Goal: Task Accomplishment & Management: Manage account settings

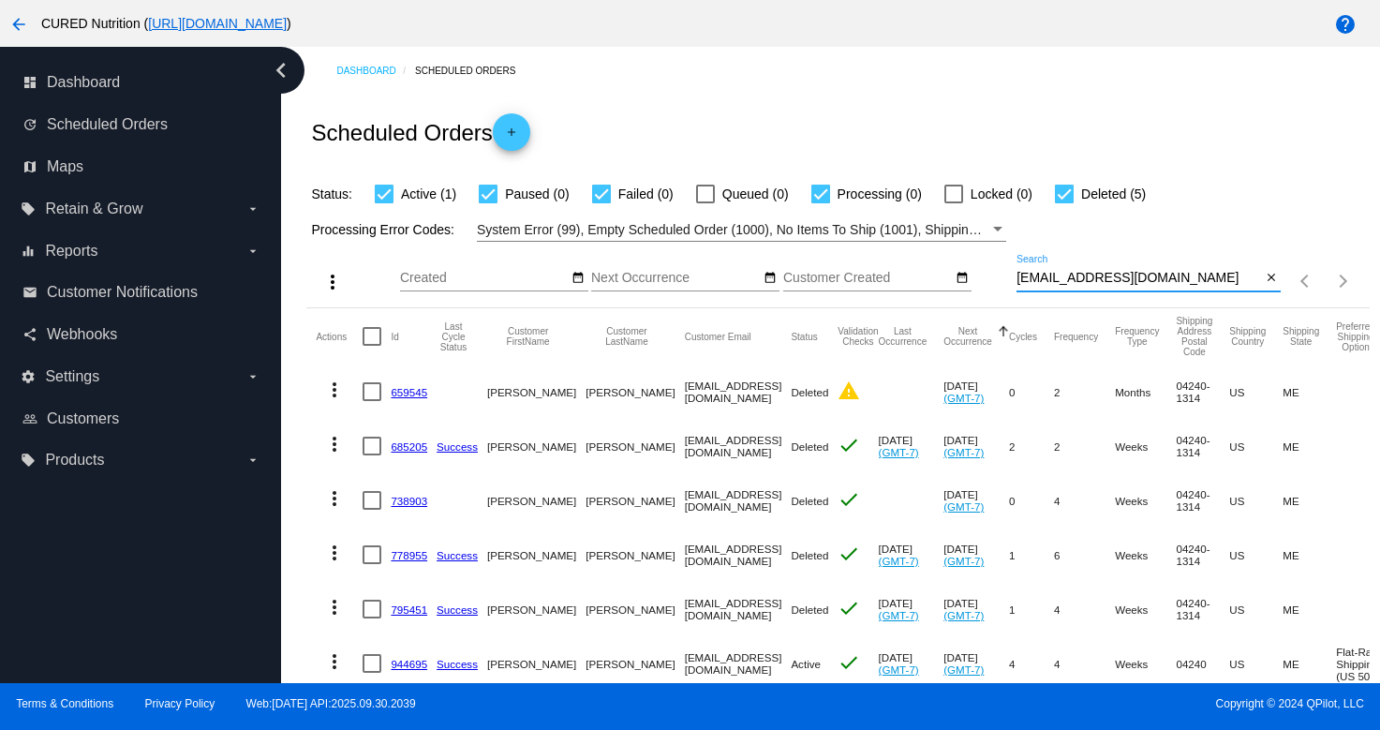
click at [1100, 271] on input "[EMAIL_ADDRESS][DOMAIN_NAME]" at bounding box center [1139, 278] width 245 height 15
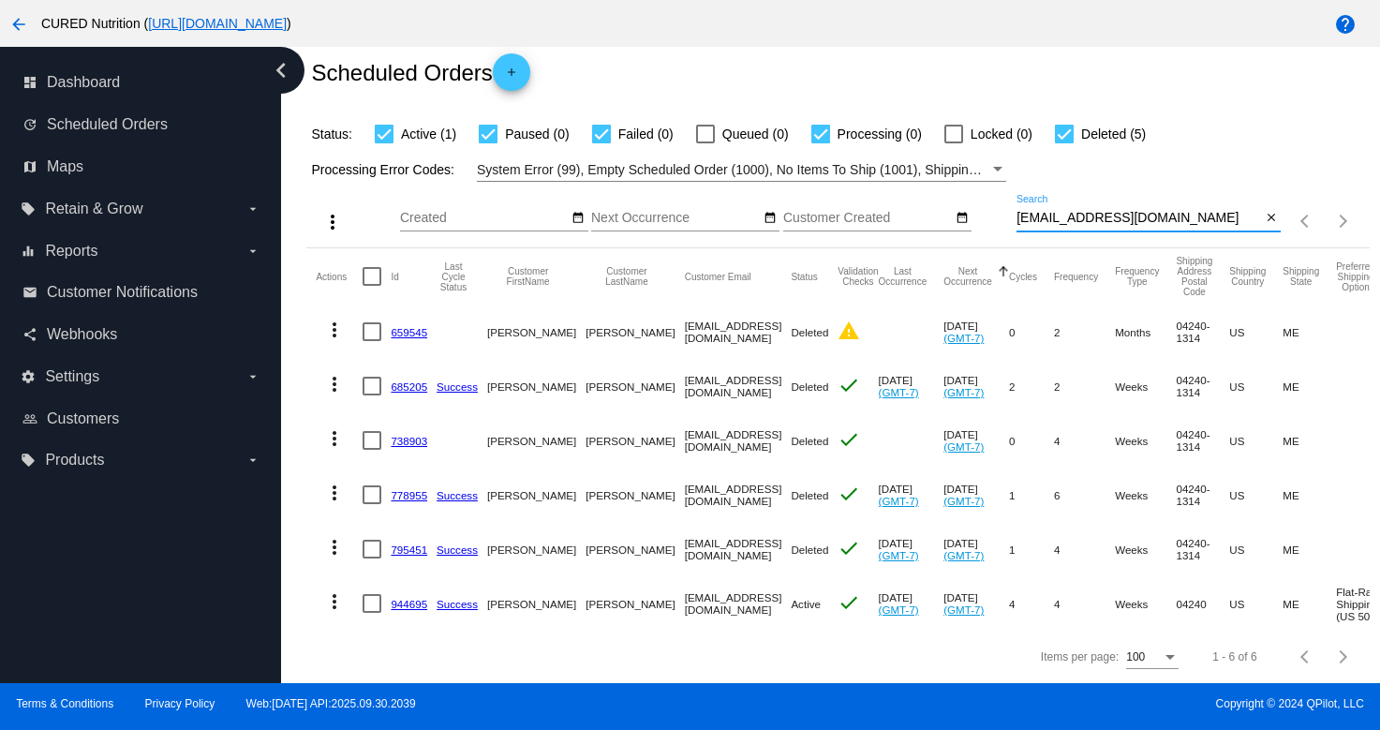
click at [1100, 224] on input "[EMAIL_ADDRESS][DOMAIN_NAME]" at bounding box center [1139, 218] width 245 height 15
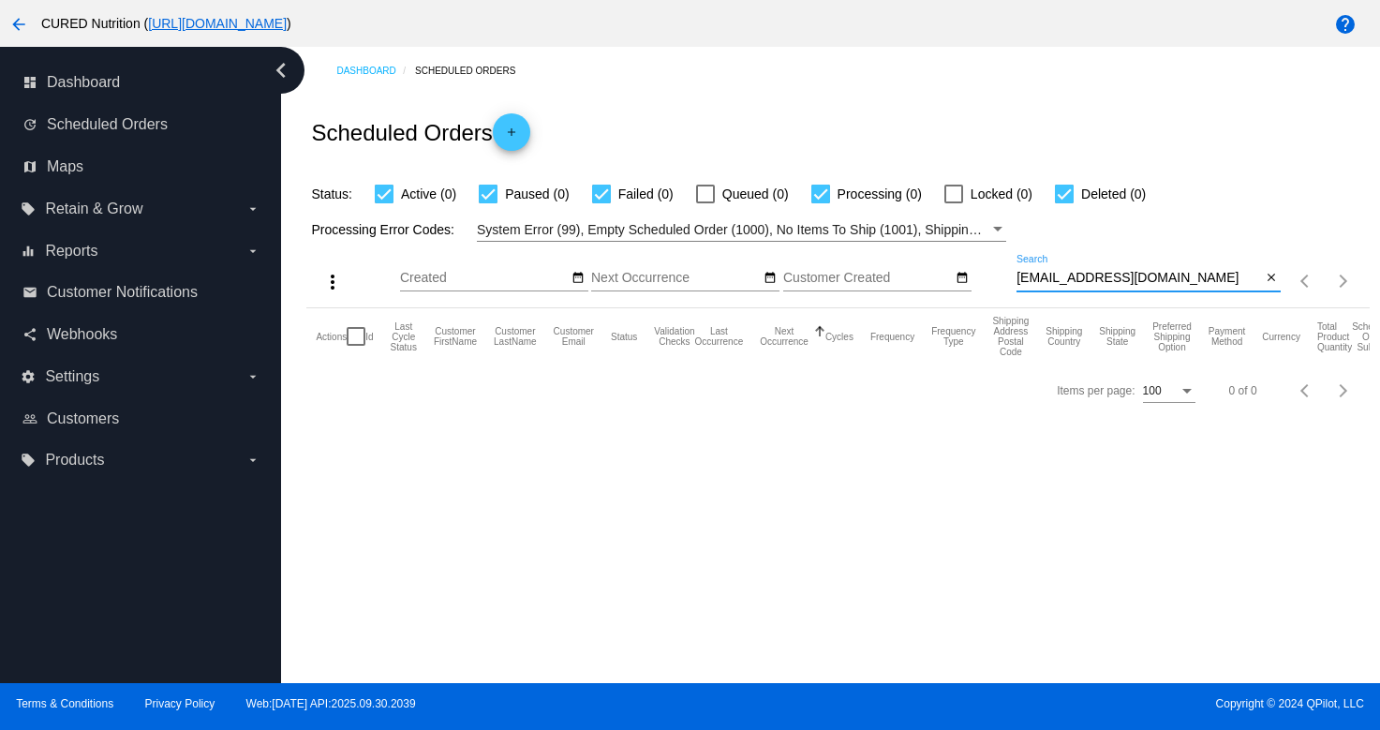
click at [1065, 278] on input "[EMAIL_ADDRESS][DOMAIN_NAME]" at bounding box center [1139, 278] width 245 height 15
click at [1070, 278] on input "[EMAIL_ADDRESS][DOMAIN_NAME]" at bounding box center [1139, 278] width 245 height 15
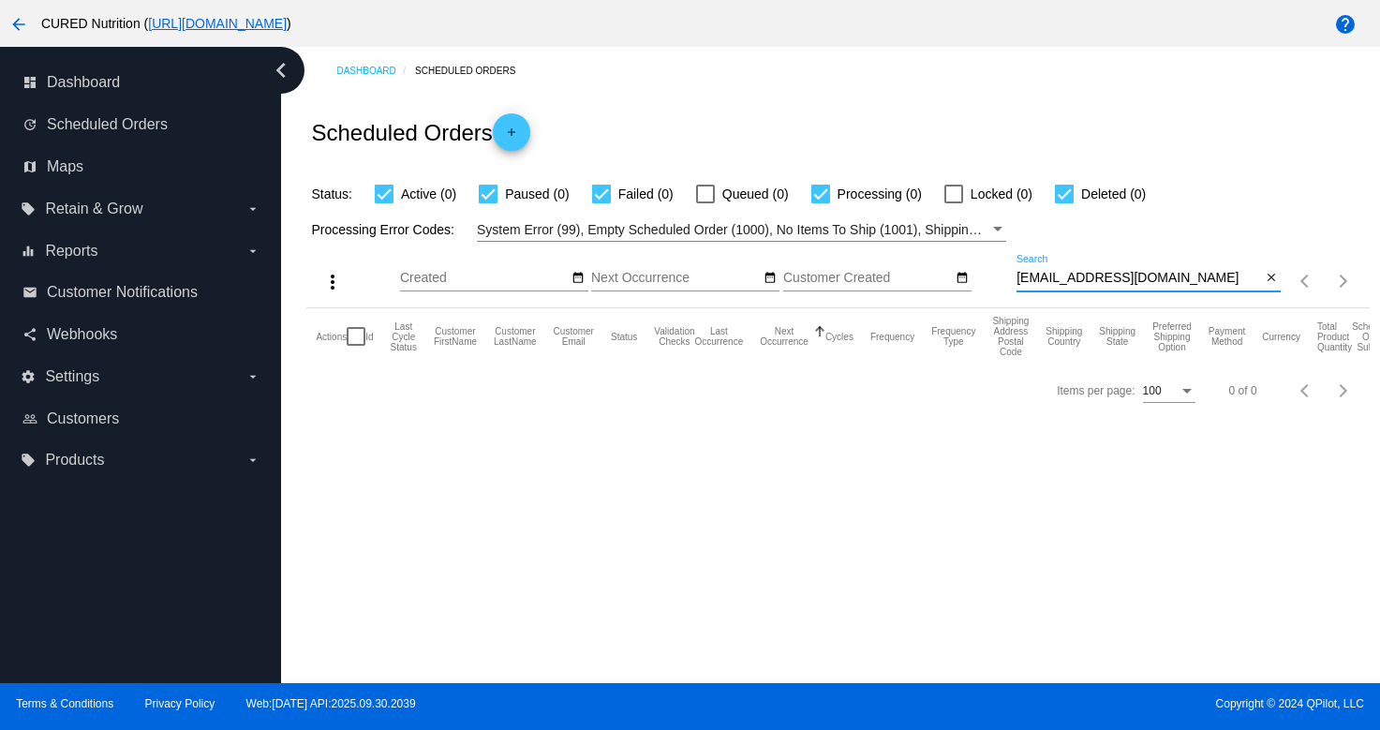
click at [1070, 278] on input "[EMAIL_ADDRESS][DOMAIN_NAME]" at bounding box center [1139, 278] width 245 height 15
paste input "reaganglennrios"
click at [1059, 272] on input "[EMAIL_ADDRESS][DOMAIN_NAME]" at bounding box center [1139, 278] width 245 height 15
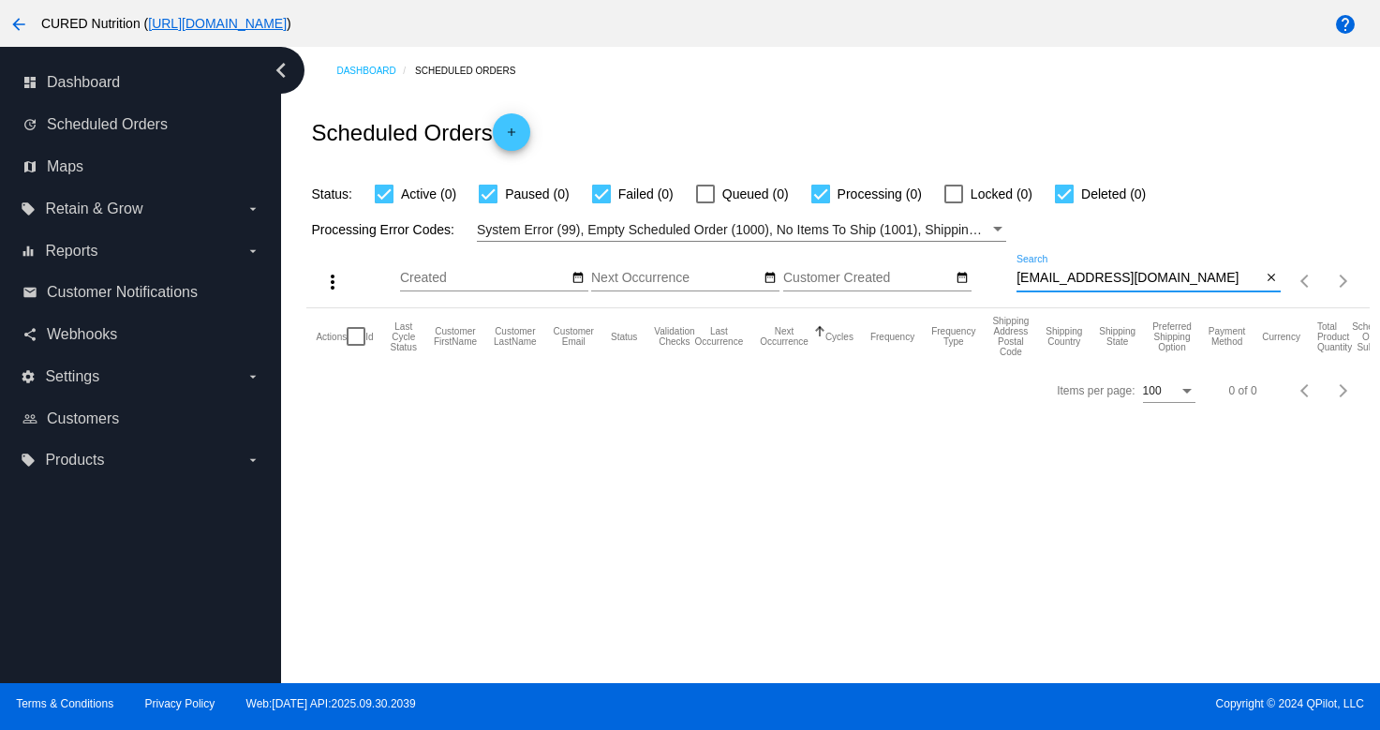
paste input "[PERSON_NAME][EMAIL_ADDRESS][PERSON_NAME]"
click at [1084, 276] on input "[PERSON_NAME][EMAIL_ADDRESS][PERSON_NAME][DOMAIN_NAME]" at bounding box center [1139, 278] width 245 height 15
paste input "[EMAIL_ADDRESS]"
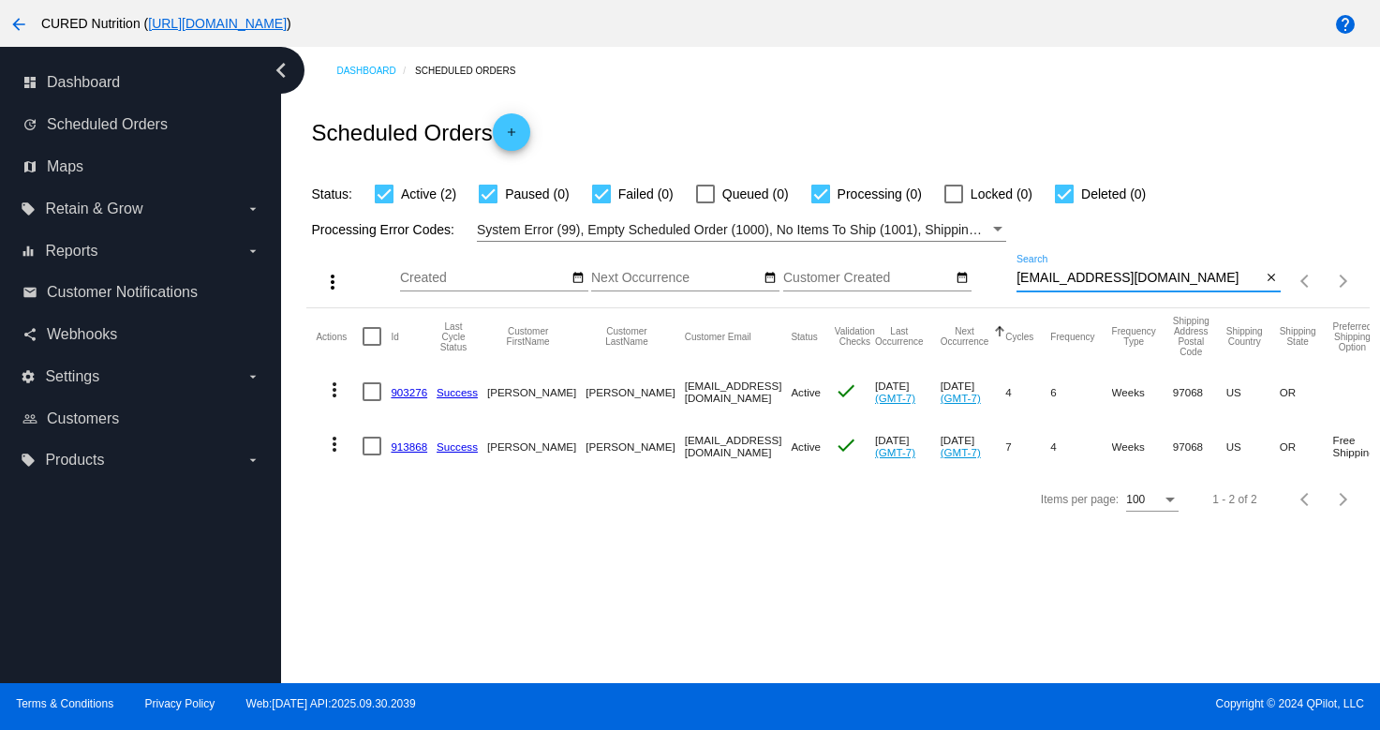
type input "[EMAIL_ADDRESS][DOMAIN_NAME]"
click at [402, 392] on link "903276" at bounding box center [409, 392] width 37 height 12
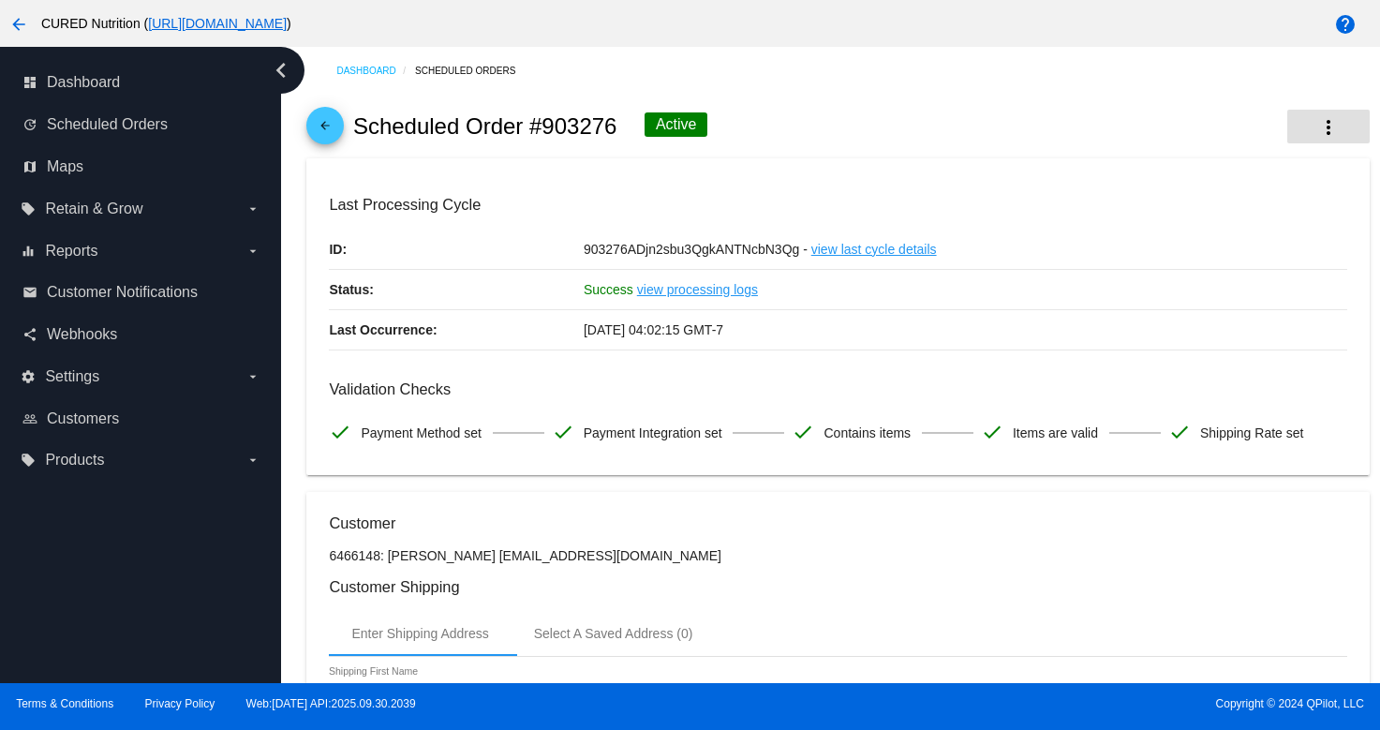
click at [1320, 124] on mat-icon "more_vert" at bounding box center [1328, 127] width 22 height 22
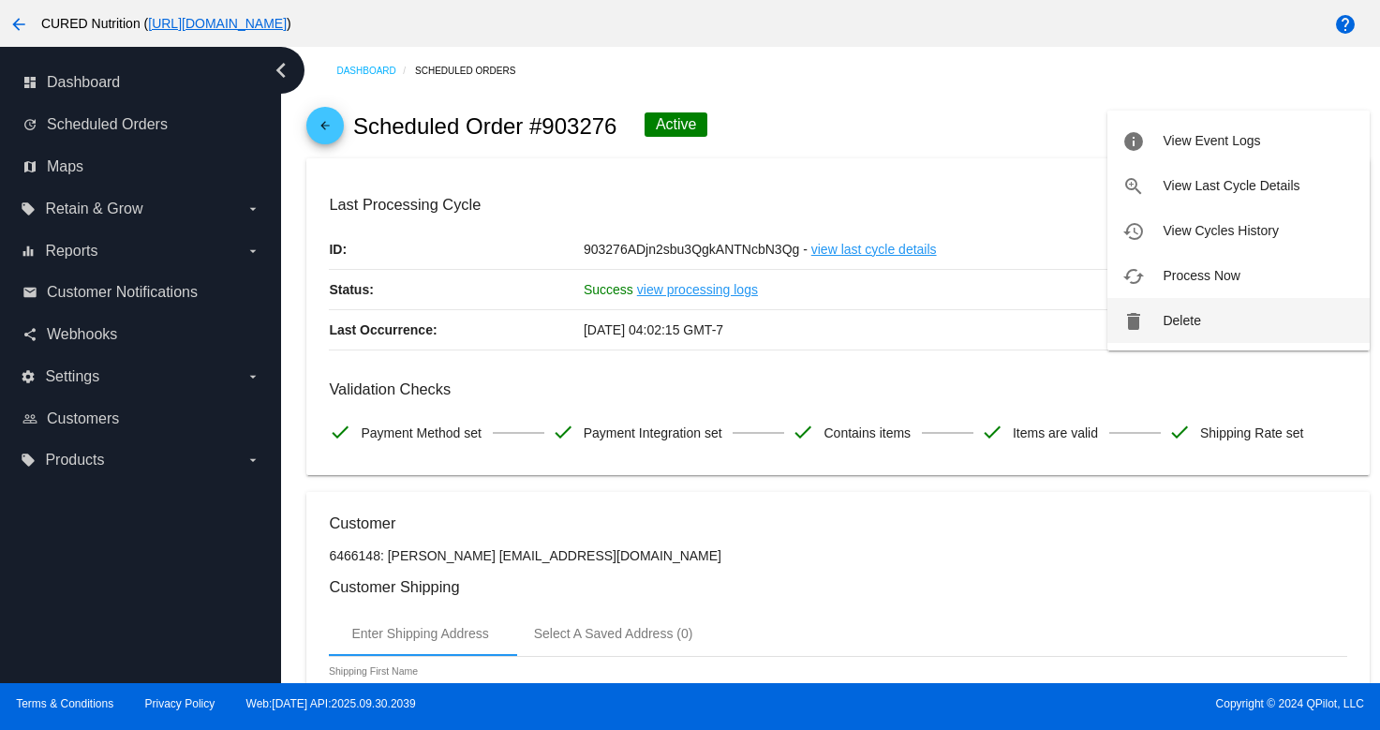
click at [1197, 319] on span "Delete" at bounding box center [1181, 320] width 37 height 15
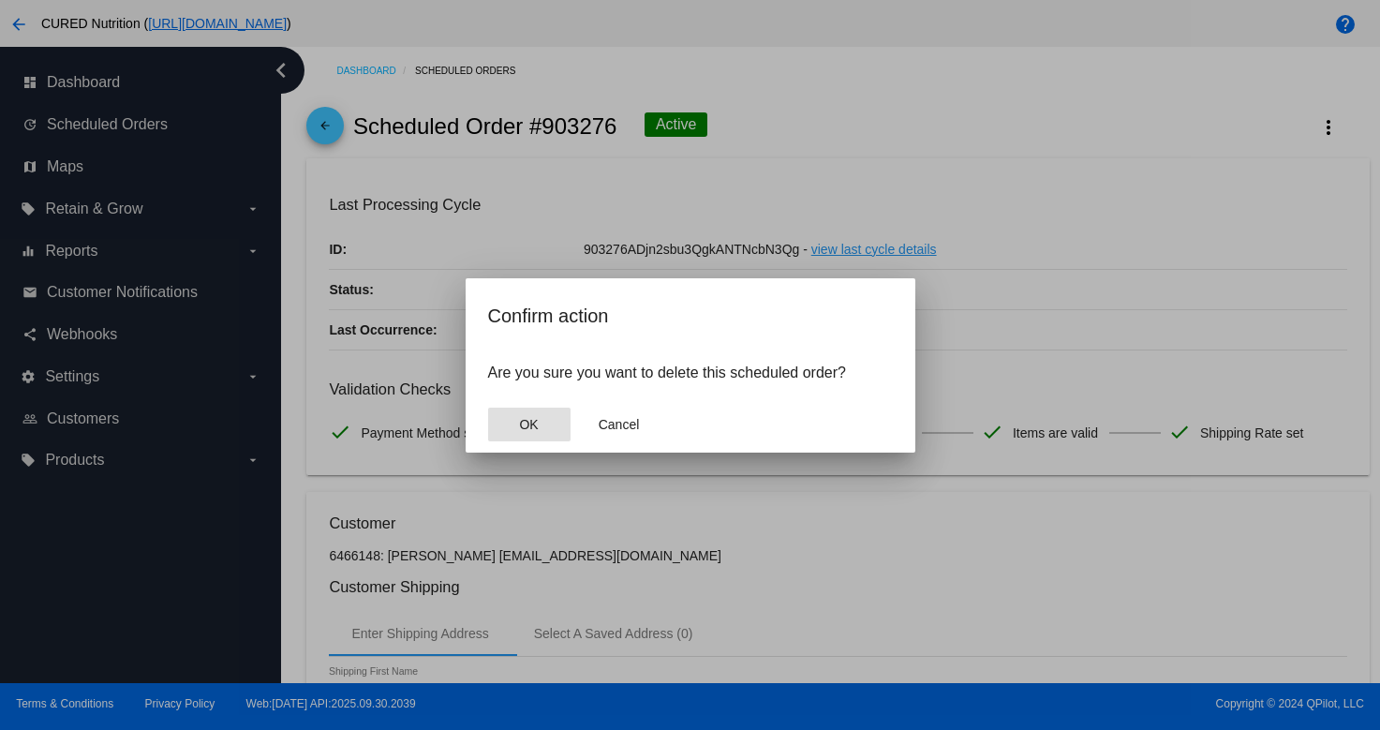
click at [543, 429] on button "OK" at bounding box center [529, 425] width 82 height 34
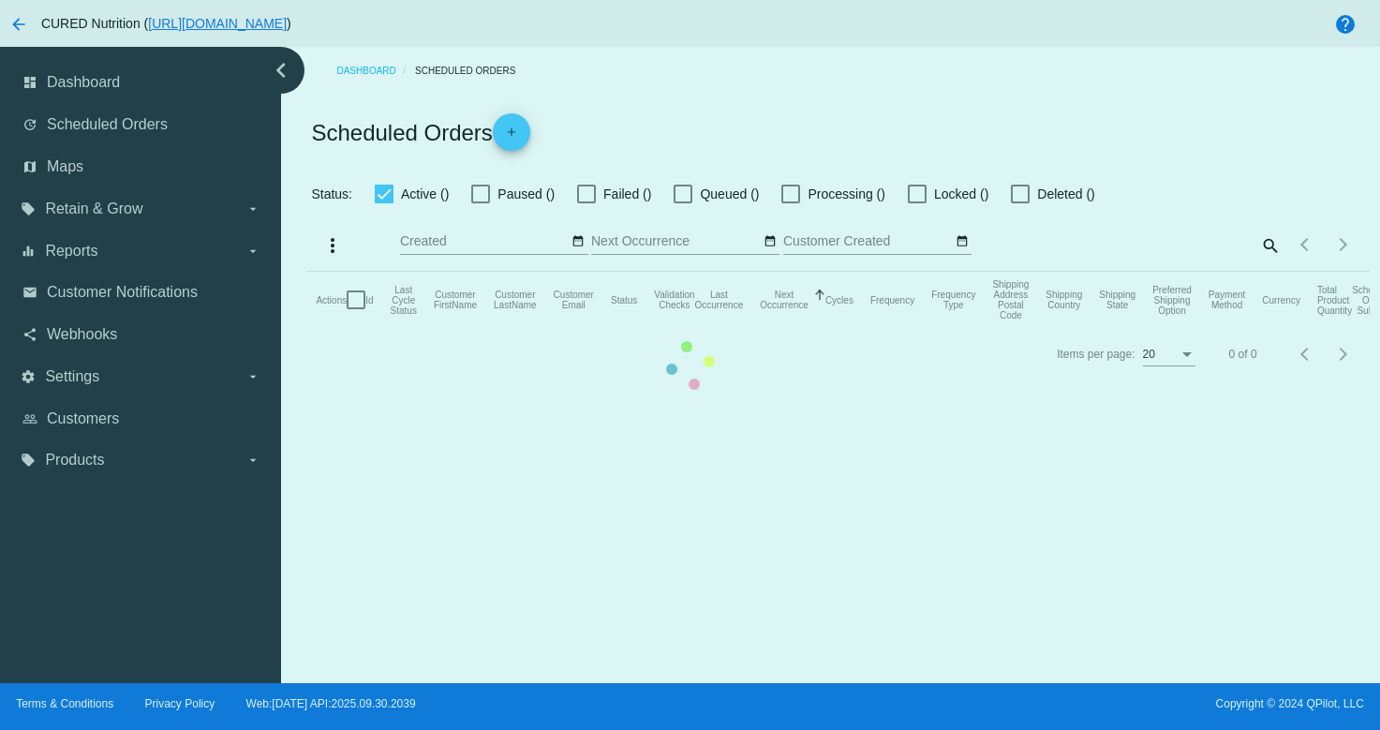
checkbox input "true"
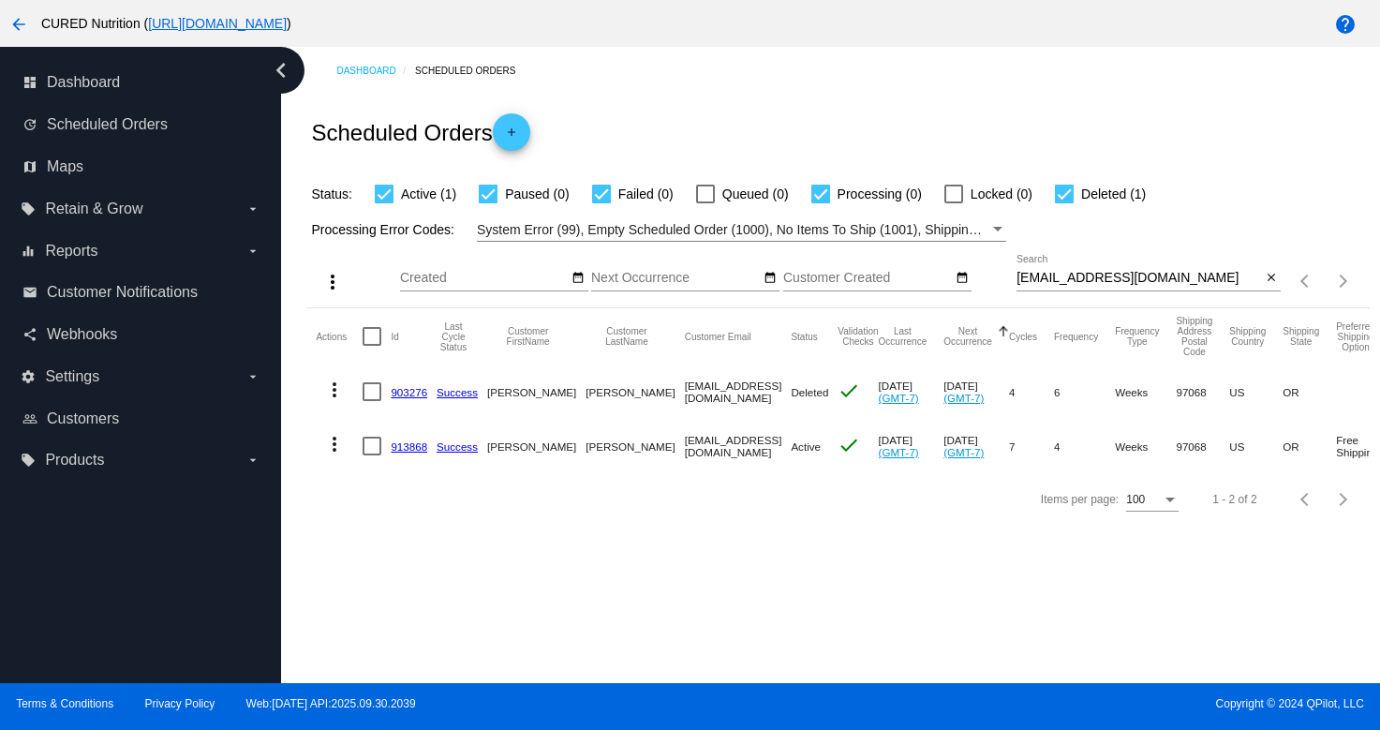
click at [403, 445] on link "913868" at bounding box center [409, 446] width 37 height 12
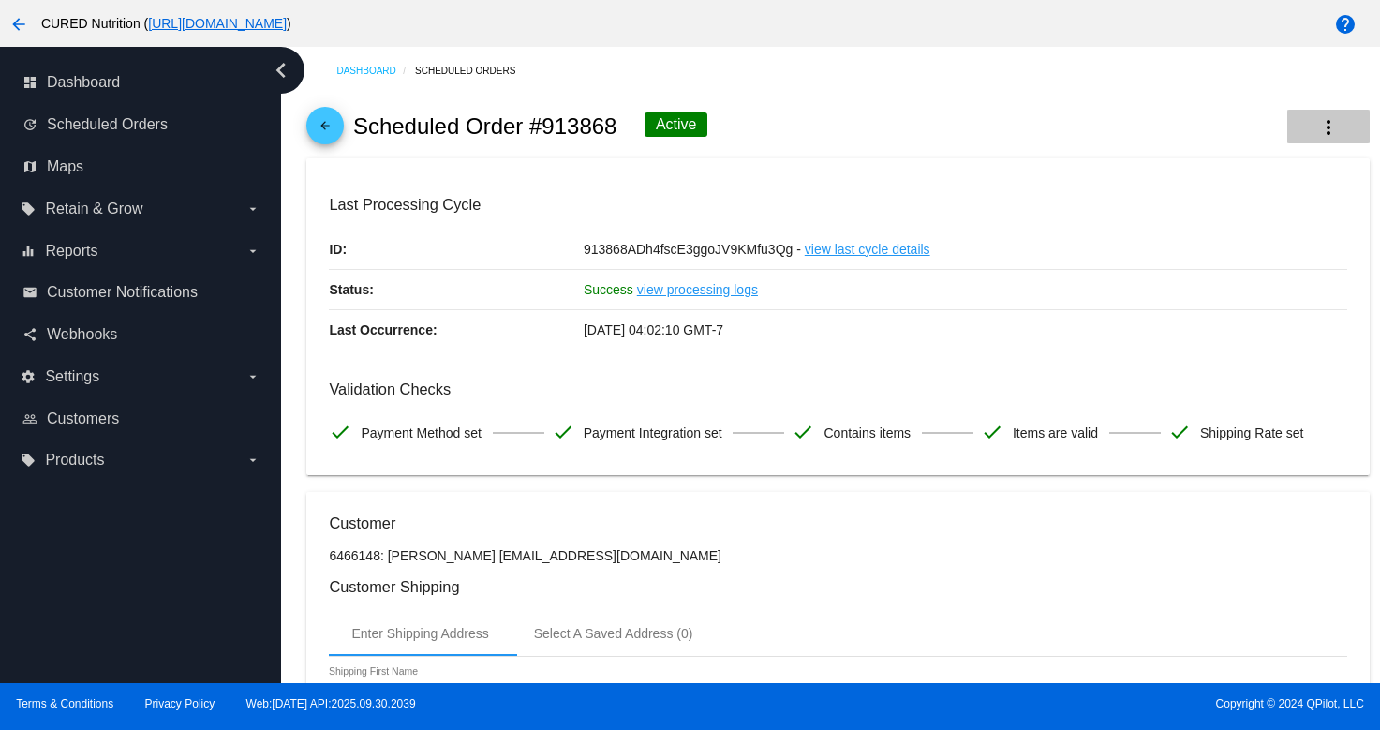
click at [1352, 123] on button "more_vert" at bounding box center [1328, 127] width 82 height 34
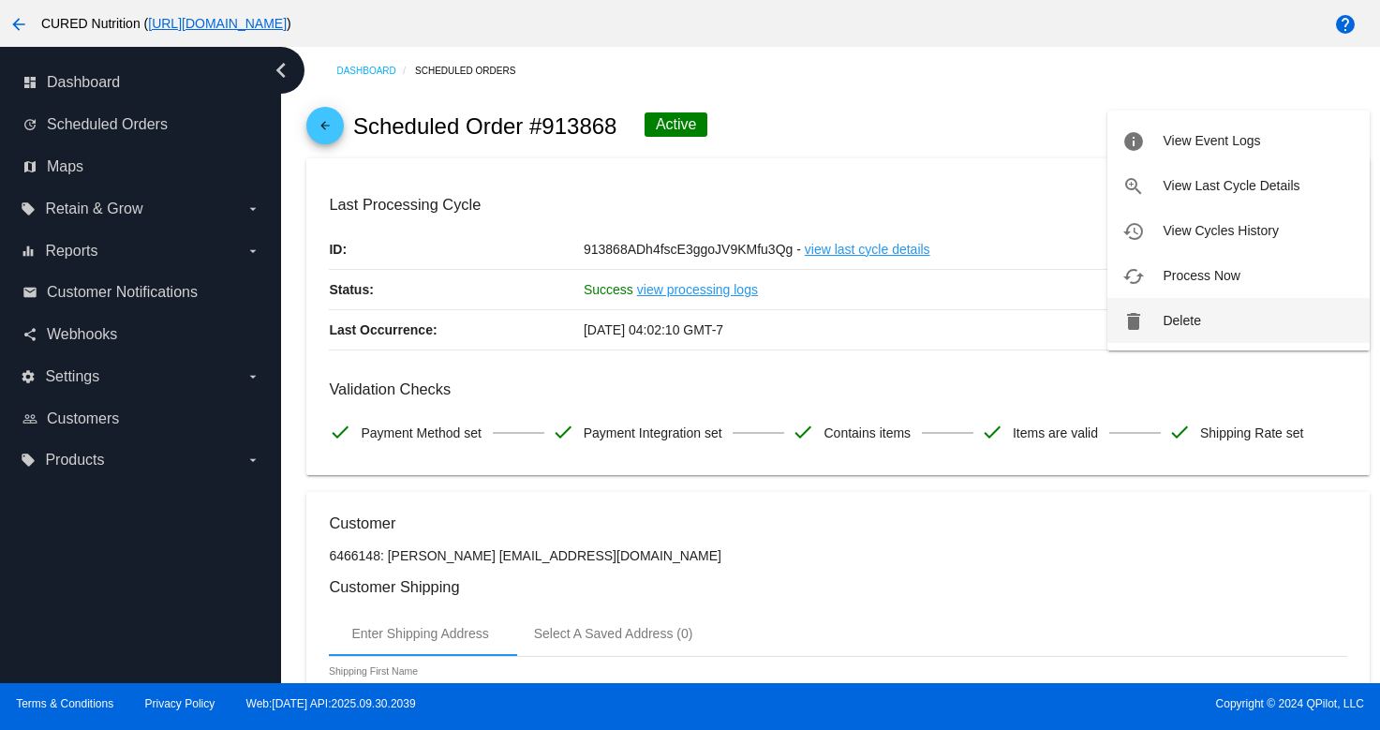
click at [1196, 319] on span "Delete" at bounding box center [1181, 320] width 37 height 15
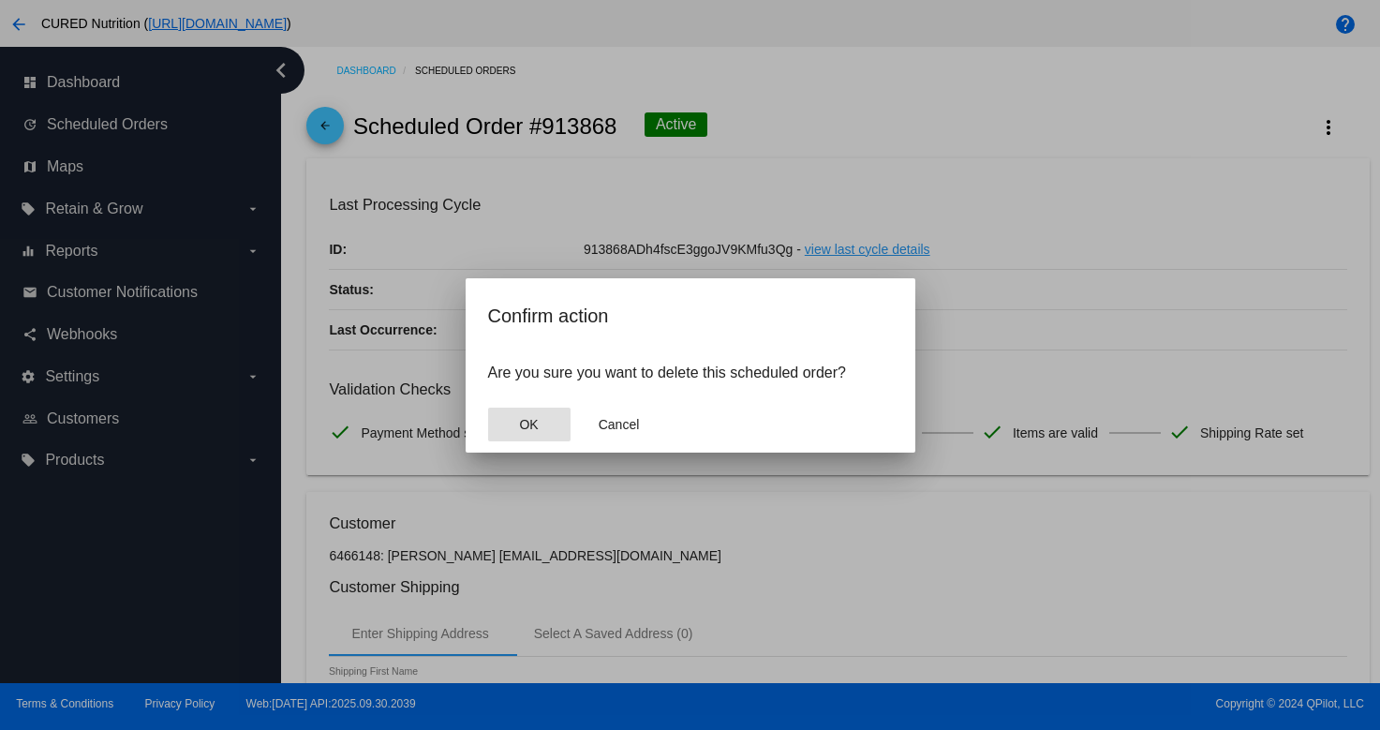
click at [534, 426] on span "OK" at bounding box center [528, 424] width 19 height 15
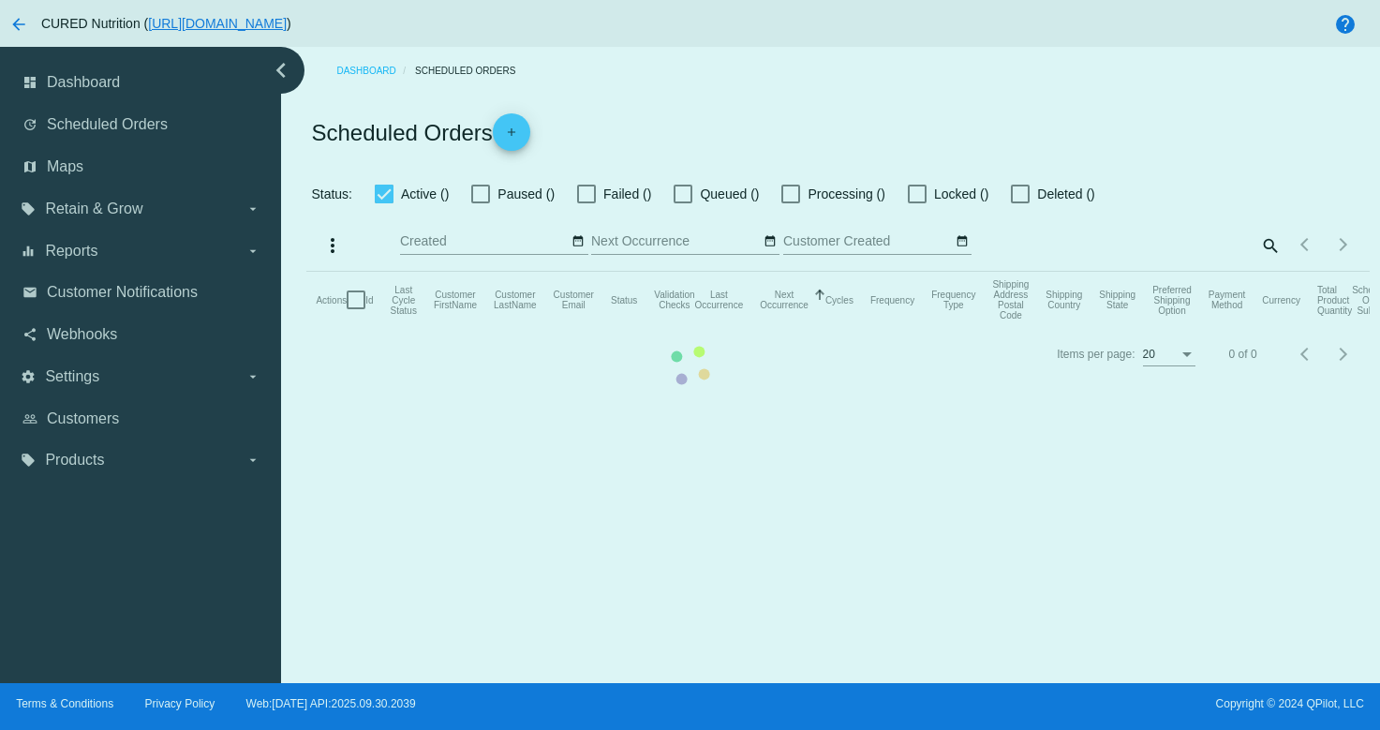
checkbox input "true"
